Goal: Check status: Check status

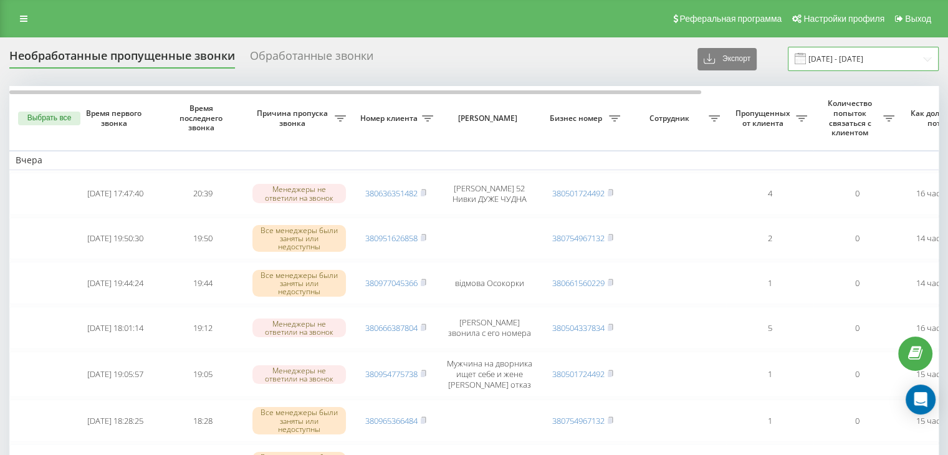
click at [853, 51] on input "[DATE] - [DATE]" at bounding box center [863, 59] width 151 height 24
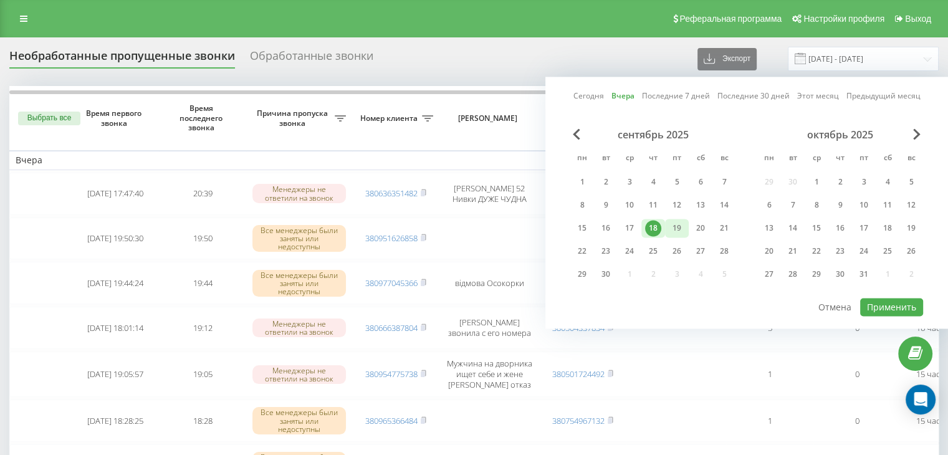
click at [681, 230] on div "19" at bounding box center [677, 228] width 16 height 16
click at [867, 306] on button "Применить" at bounding box center [891, 307] width 63 height 18
type input "[DATE] - [DATE]"
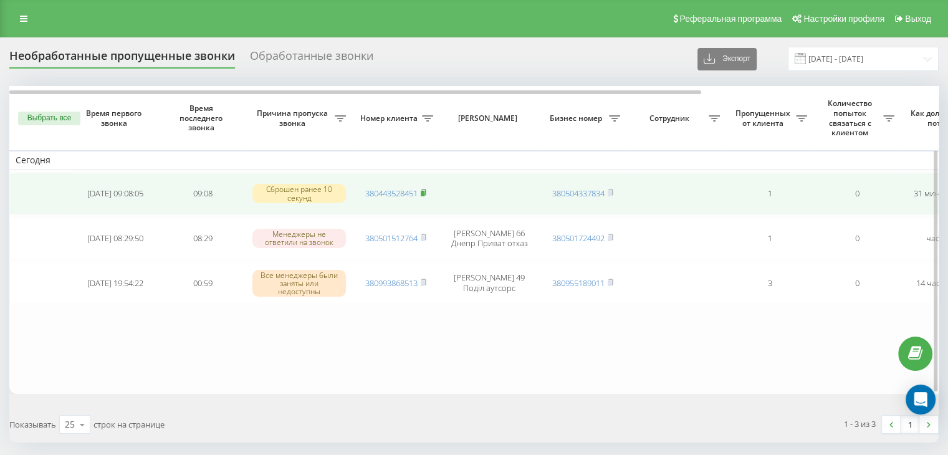
click at [424, 191] on rect at bounding box center [423, 194] width 4 height 6
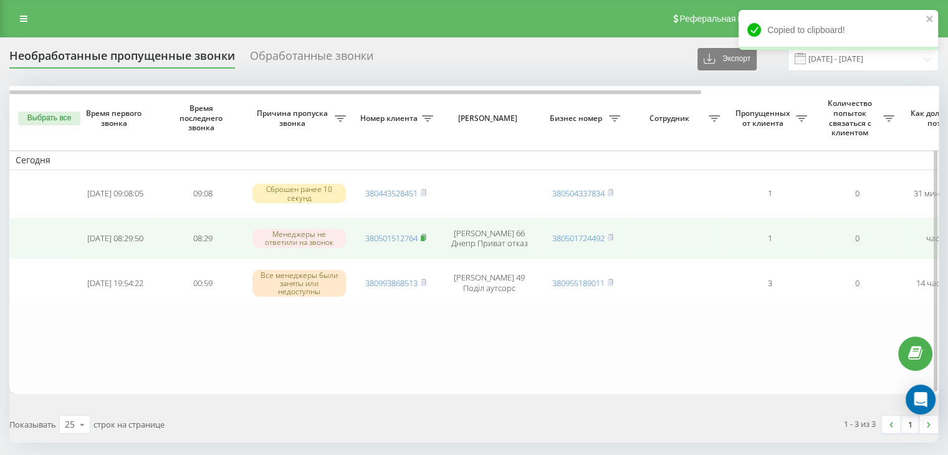
click at [425, 239] on rect at bounding box center [423, 239] width 4 height 6
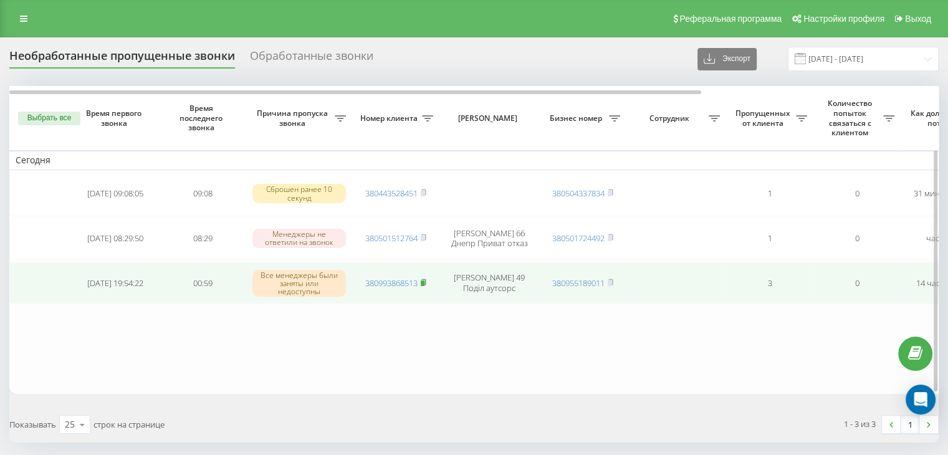
click at [426, 280] on icon at bounding box center [424, 282] width 6 height 7
